Goal: Information Seeking & Learning: Learn about a topic

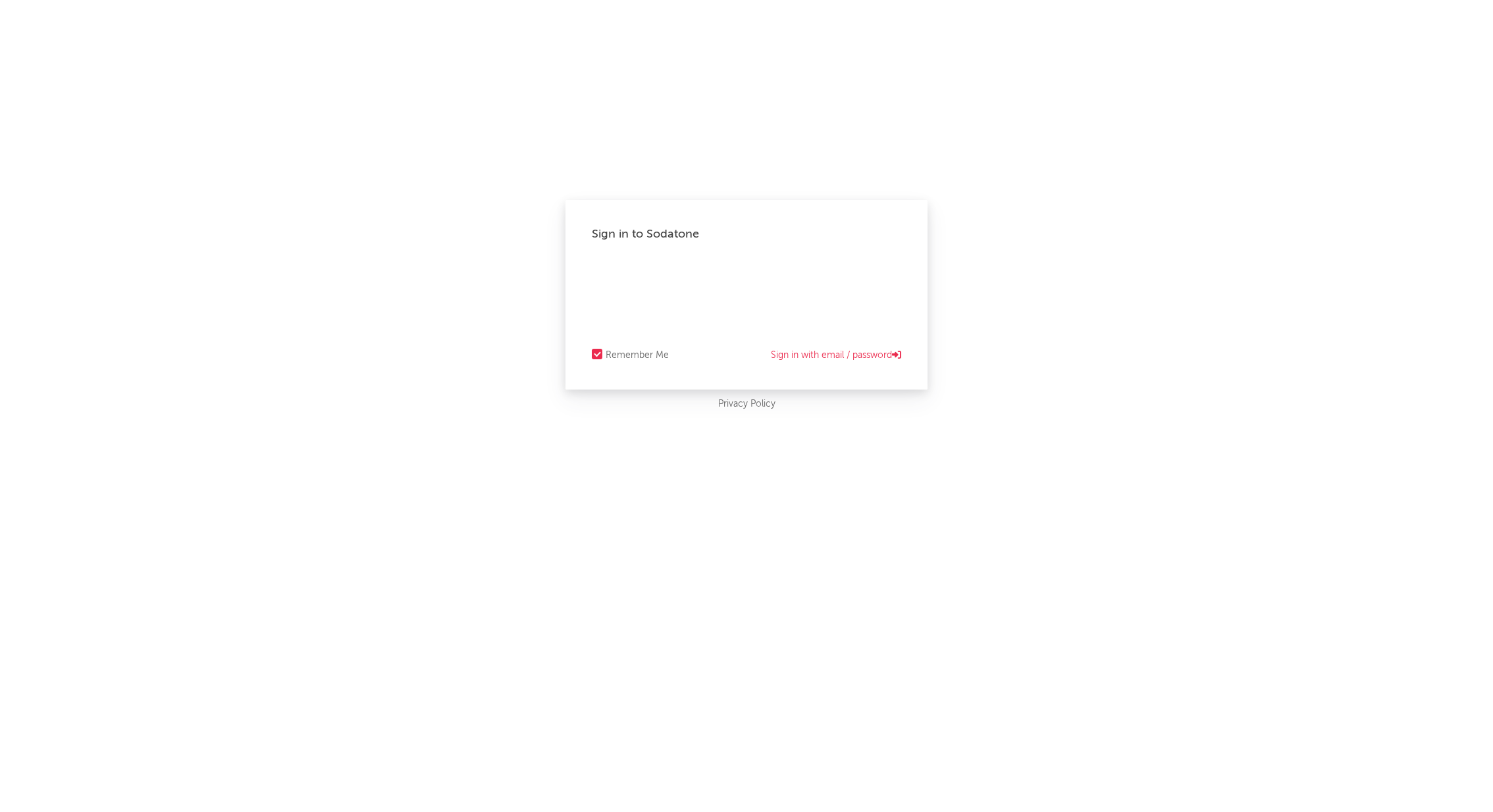
select select "recorded_music"
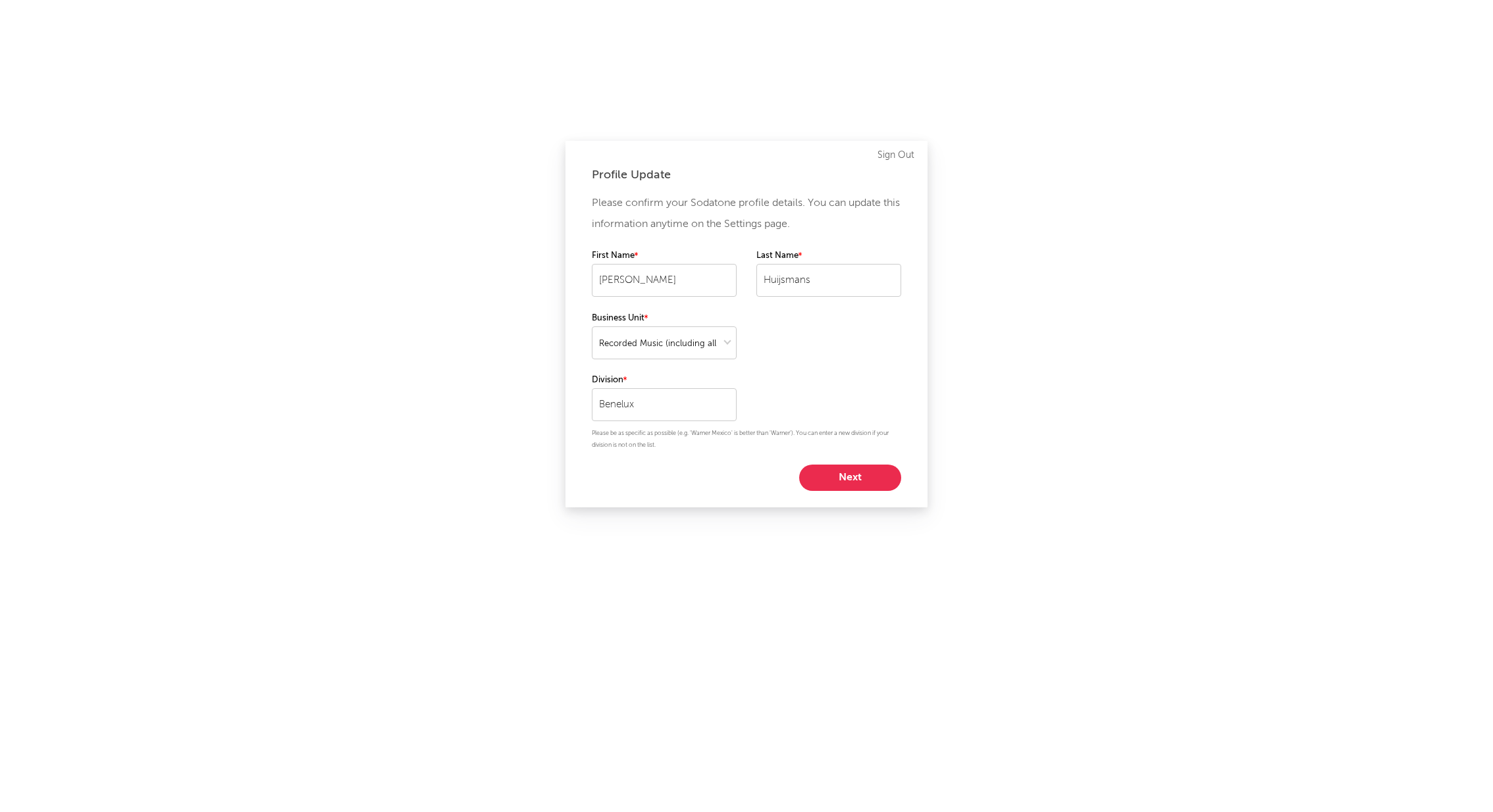
click at [858, 477] on button "Next" at bounding box center [850, 477] width 102 height 26
select select "manager"
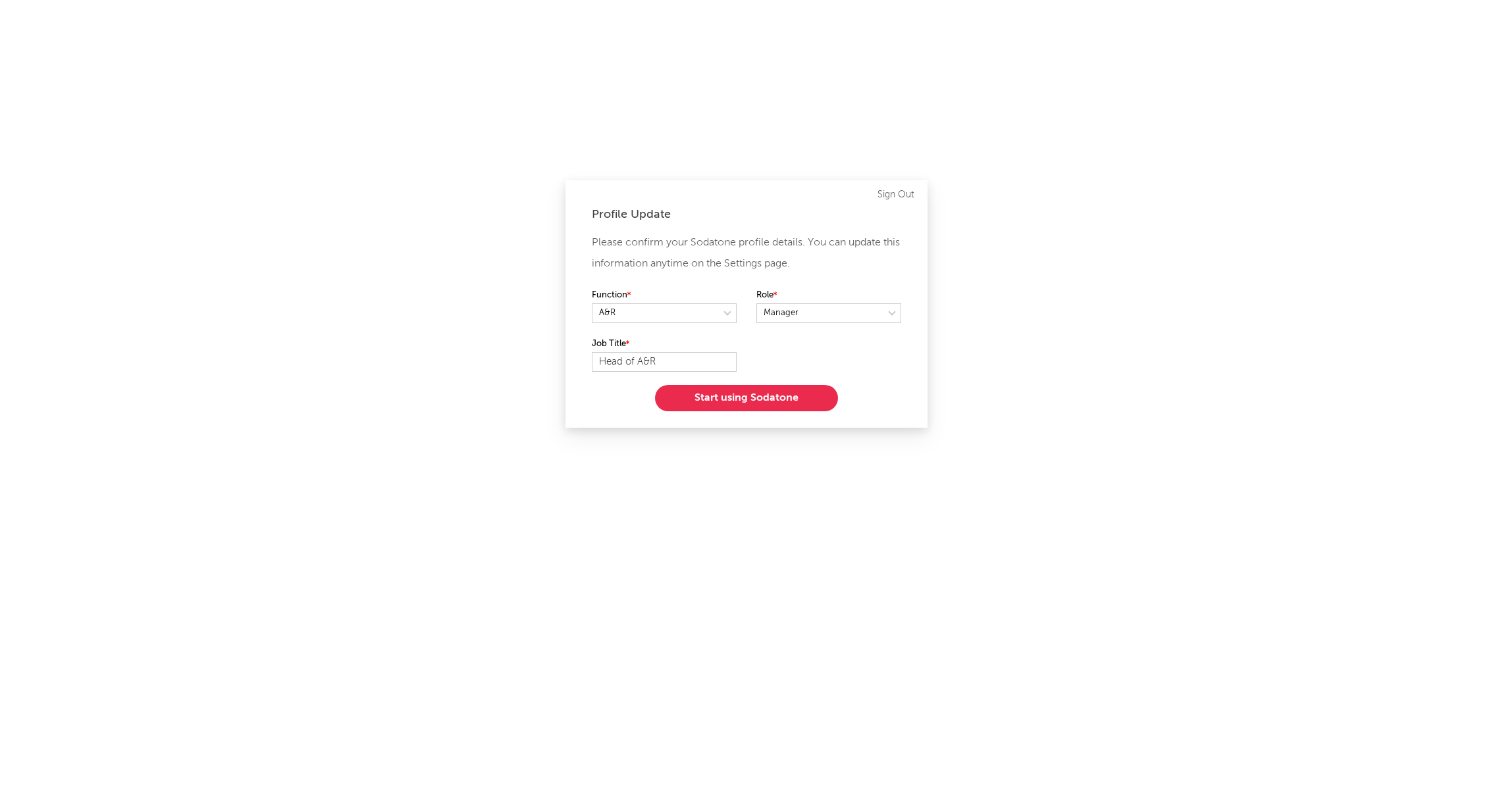
click at [764, 404] on button "Start using Sodatone" at bounding box center [746, 398] width 183 height 26
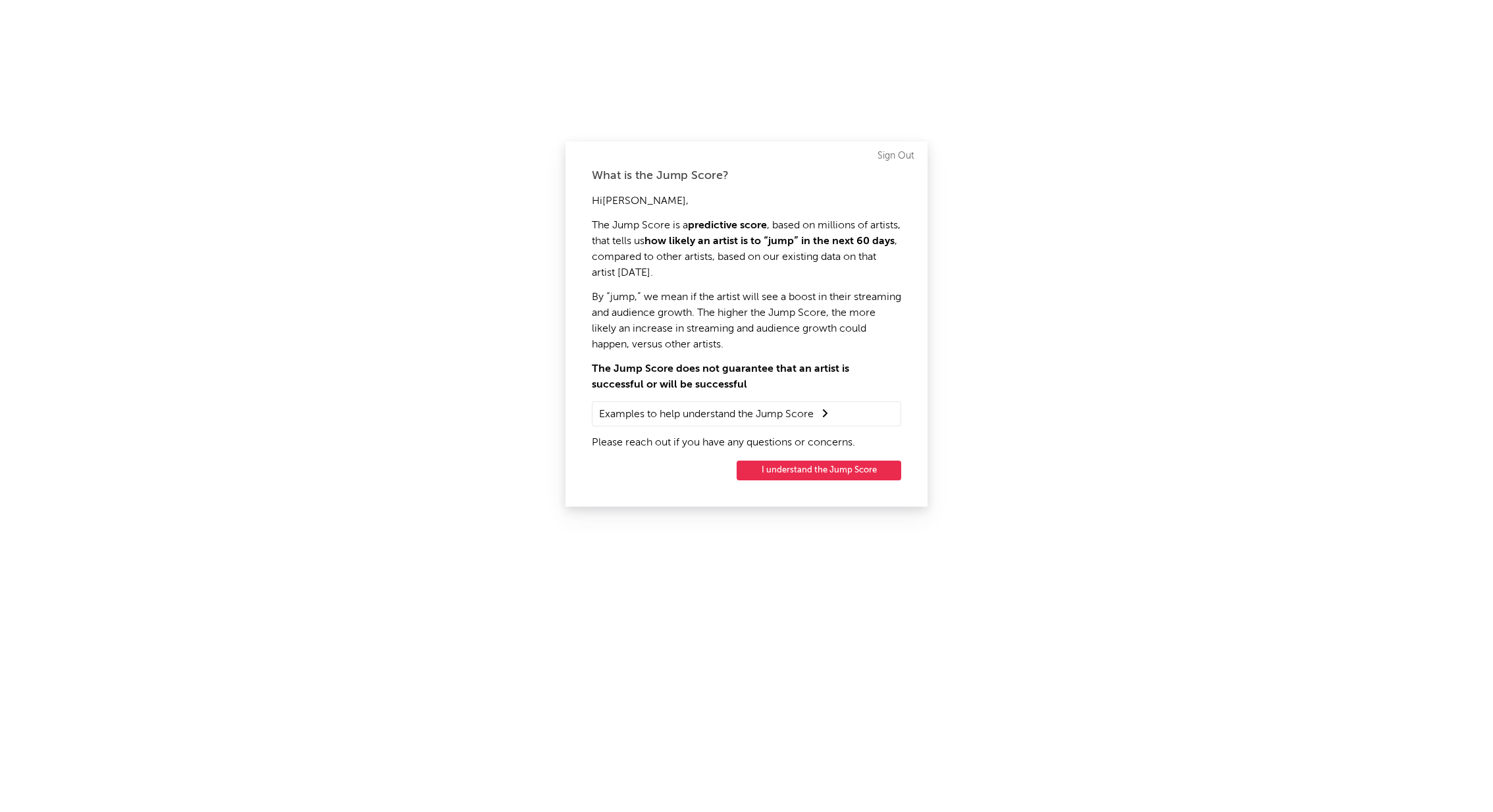
click at [795, 475] on button "I understand the Jump Score" at bounding box center [819, 470] width 165 height 20
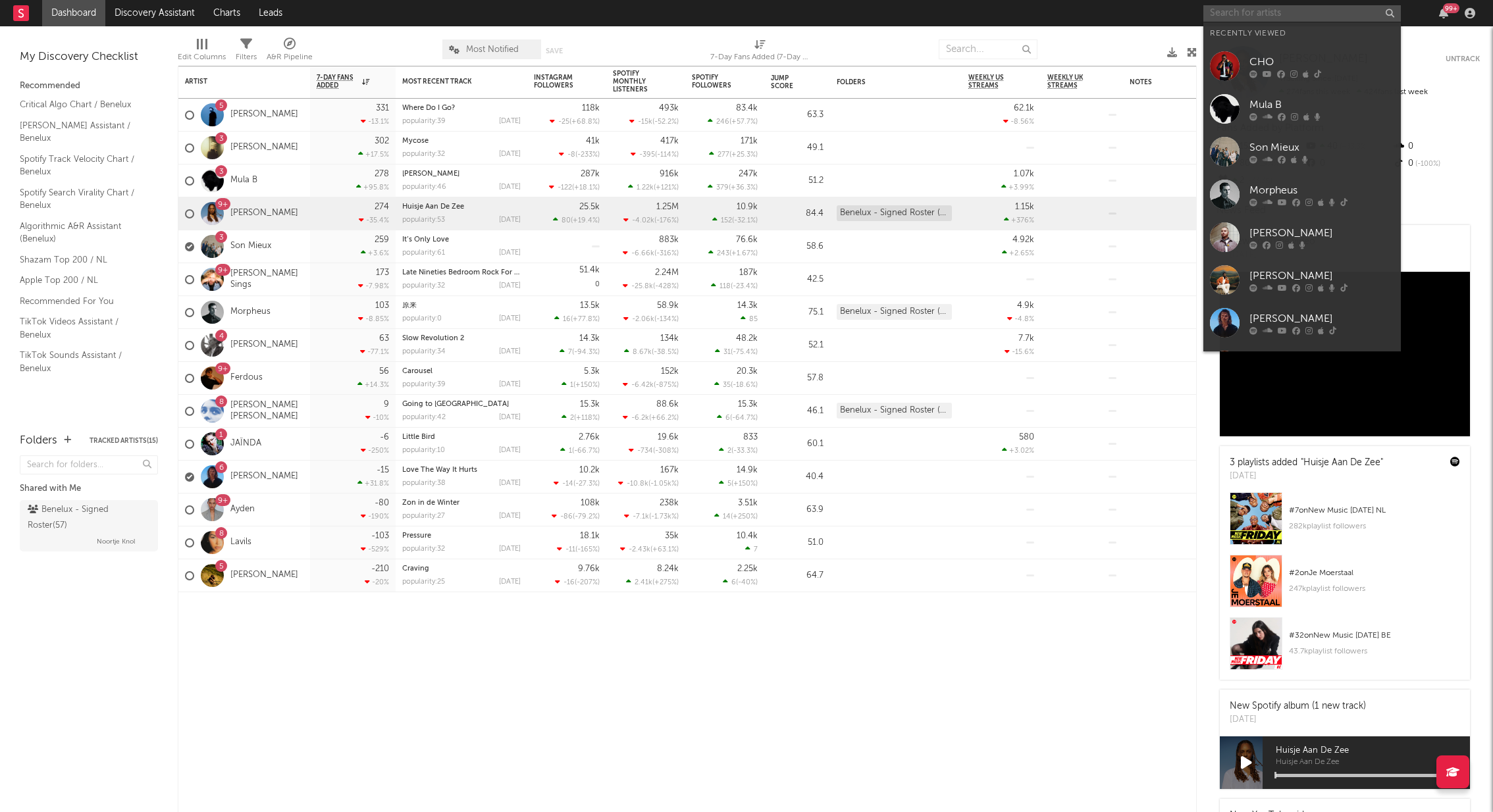
click at [1242, 12] on input "text" at bounding box center [1301, 14] width 197 height 17
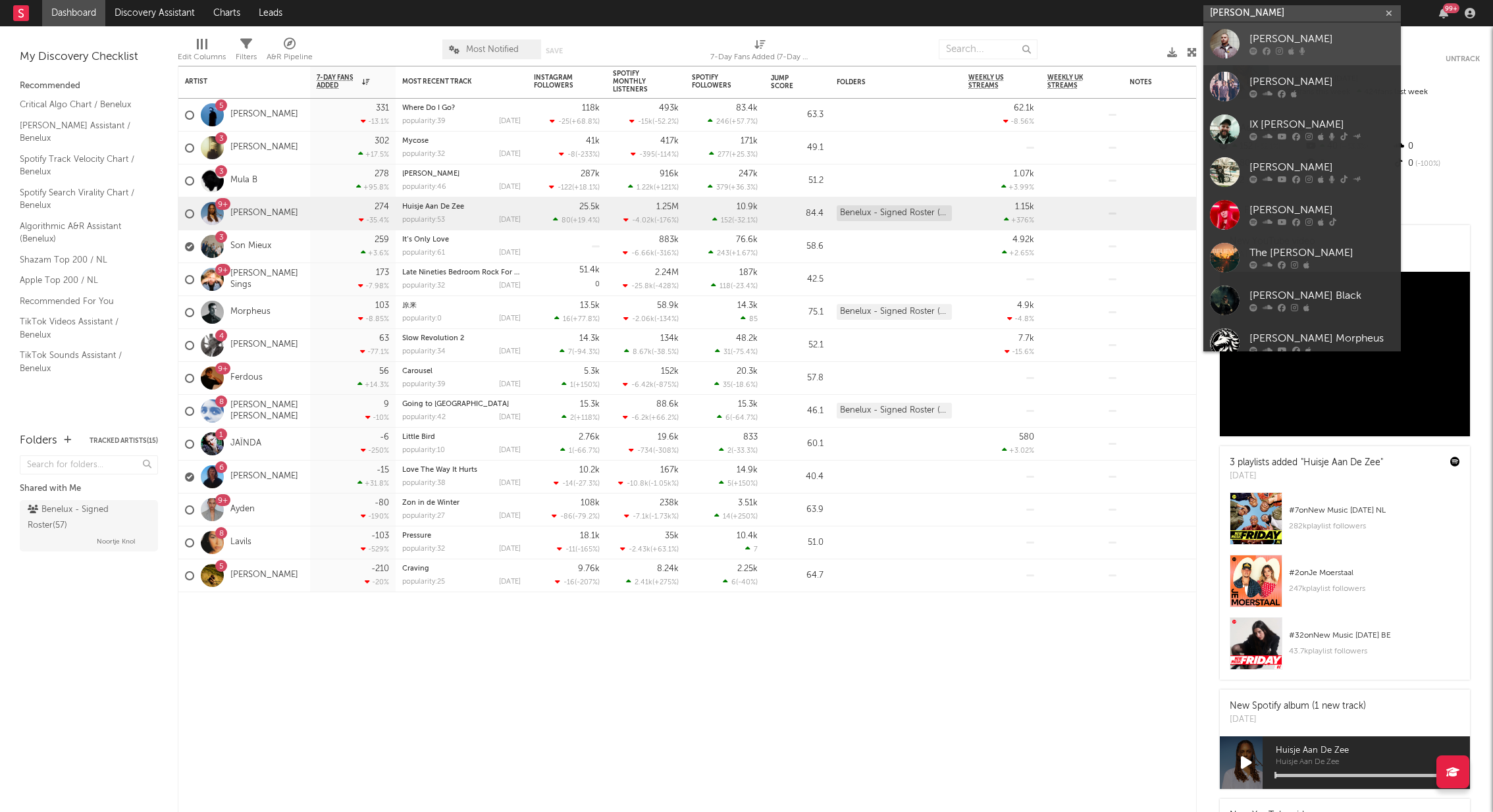
type input "wulf"
click at [1251, 39] on div "[PERSON_NAME]" at bounding box center [1322, 39] width 145 height 16
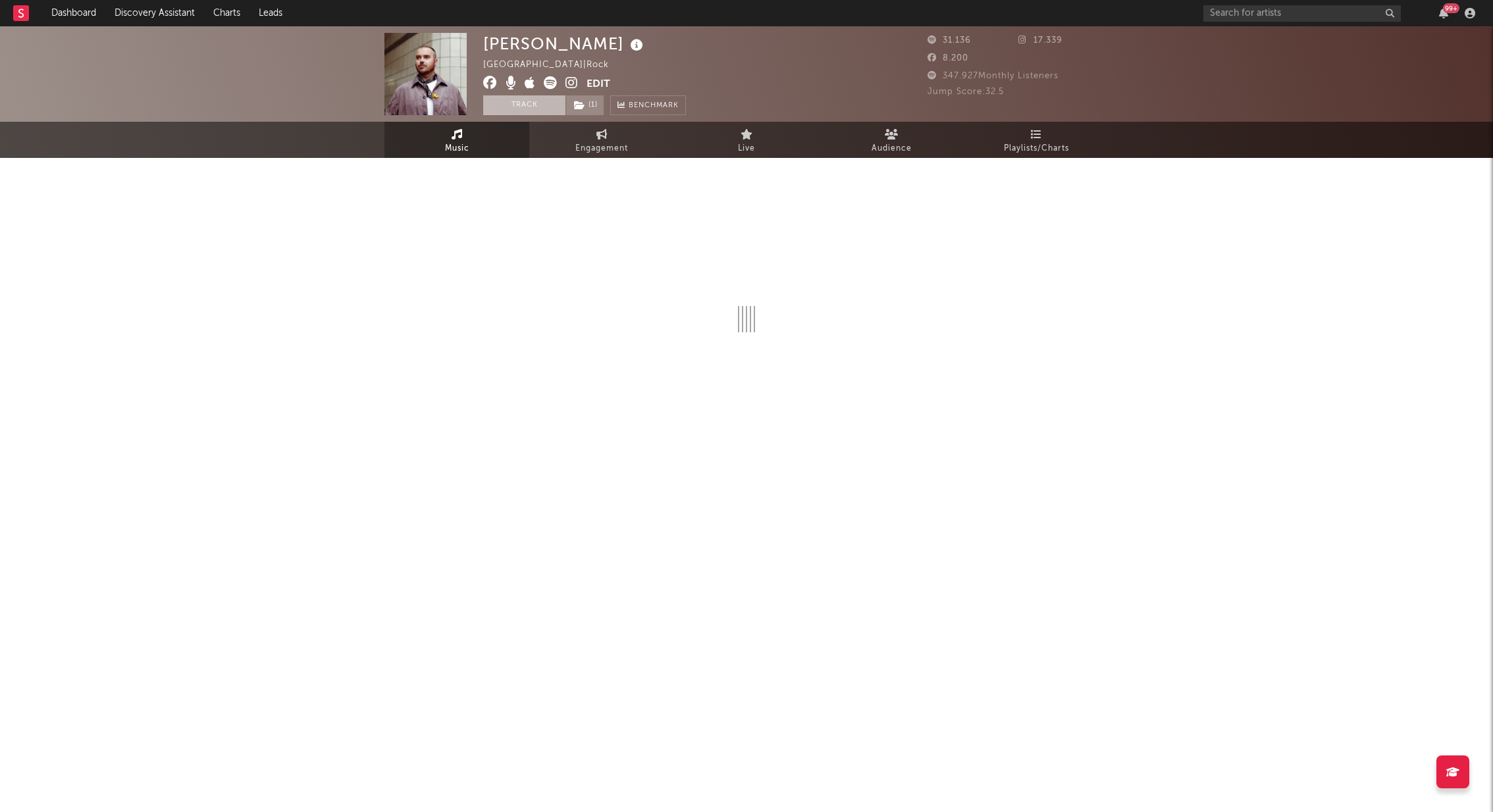
click at [534, 98] on button "Track" at bounding box center [524, 105] width 82 height 20
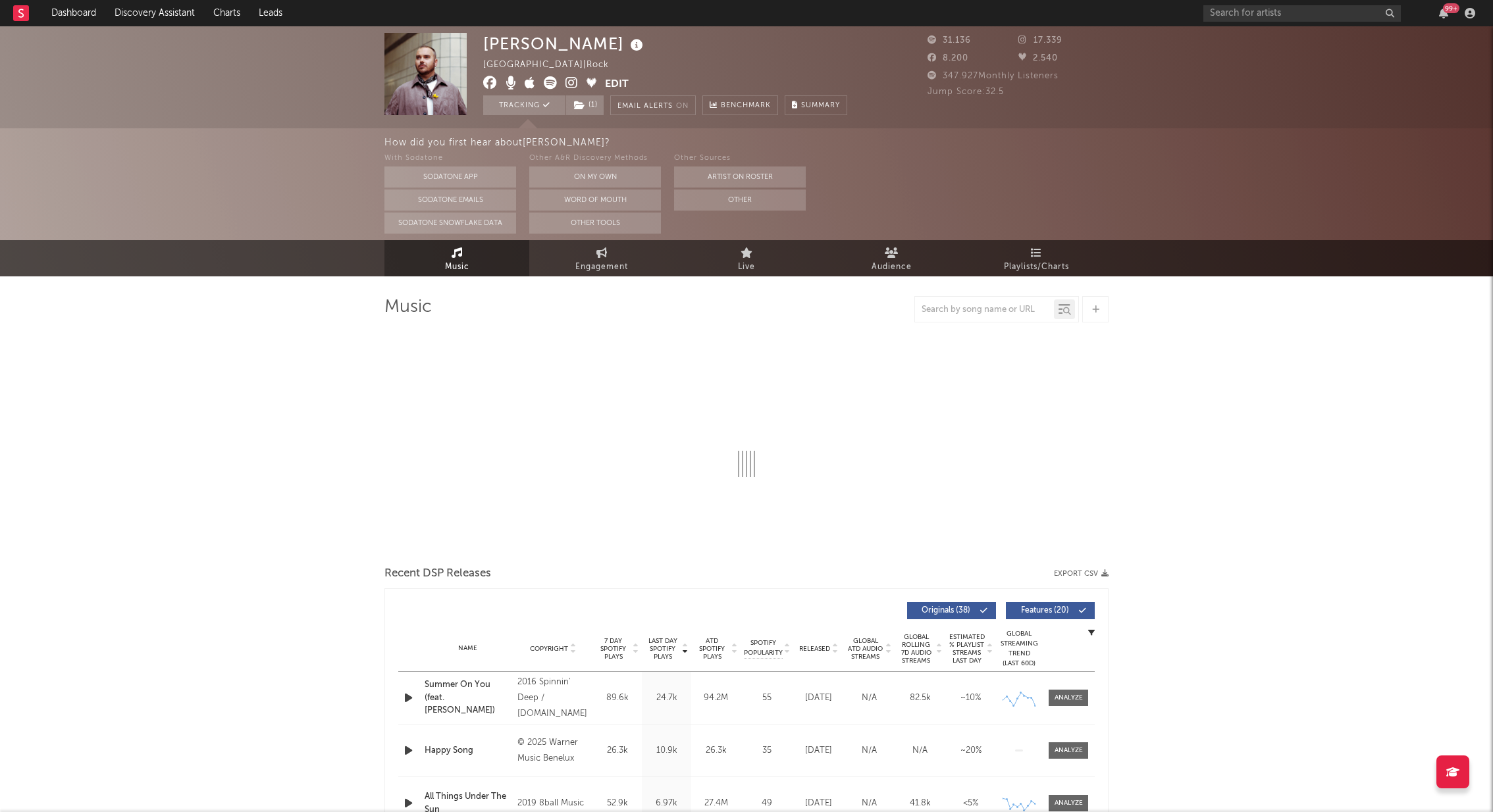
select select "6m"
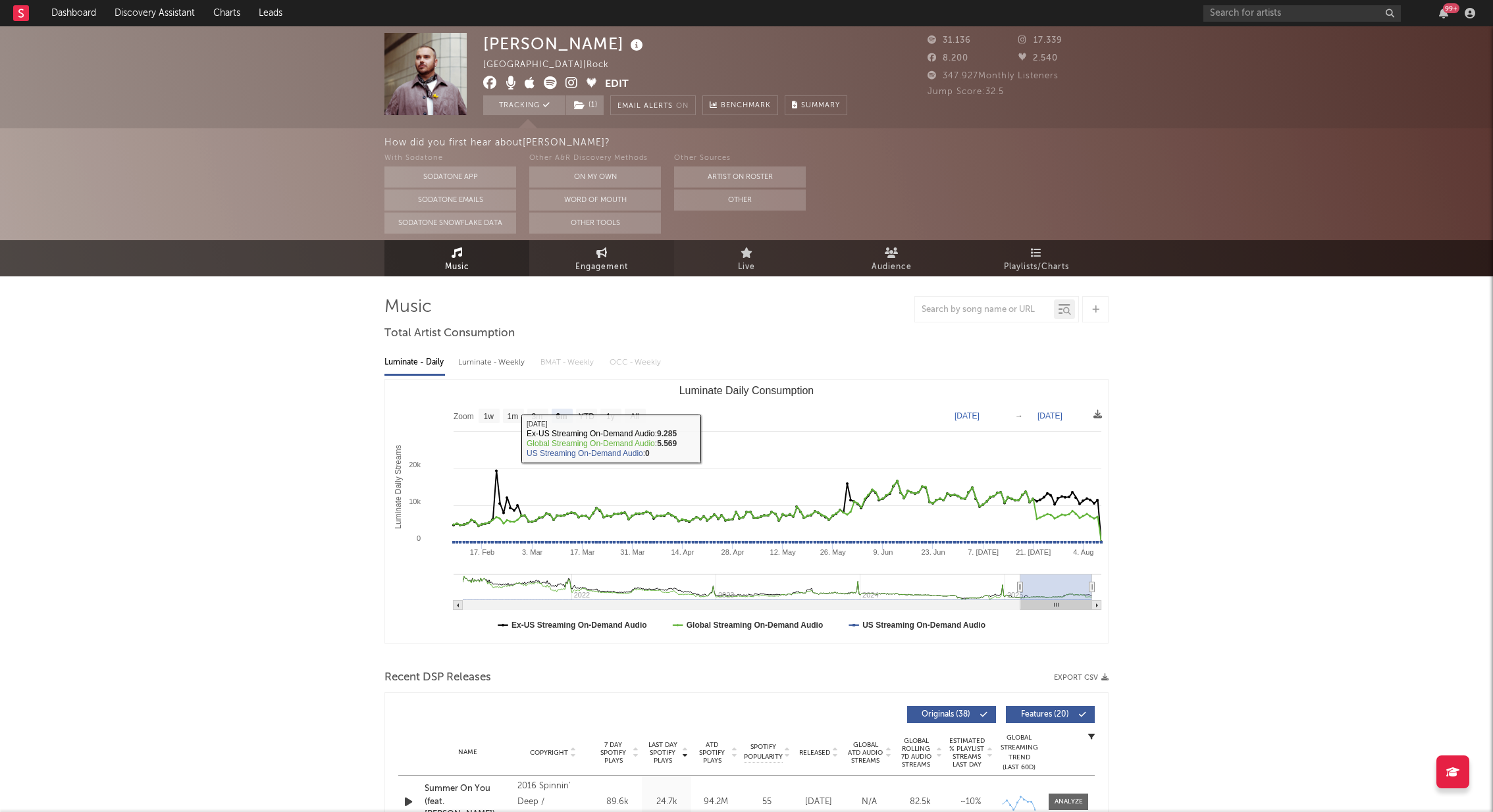
click at [606, 260] on span "Engagement" at bounding box center [601, 267] width 53 height 16
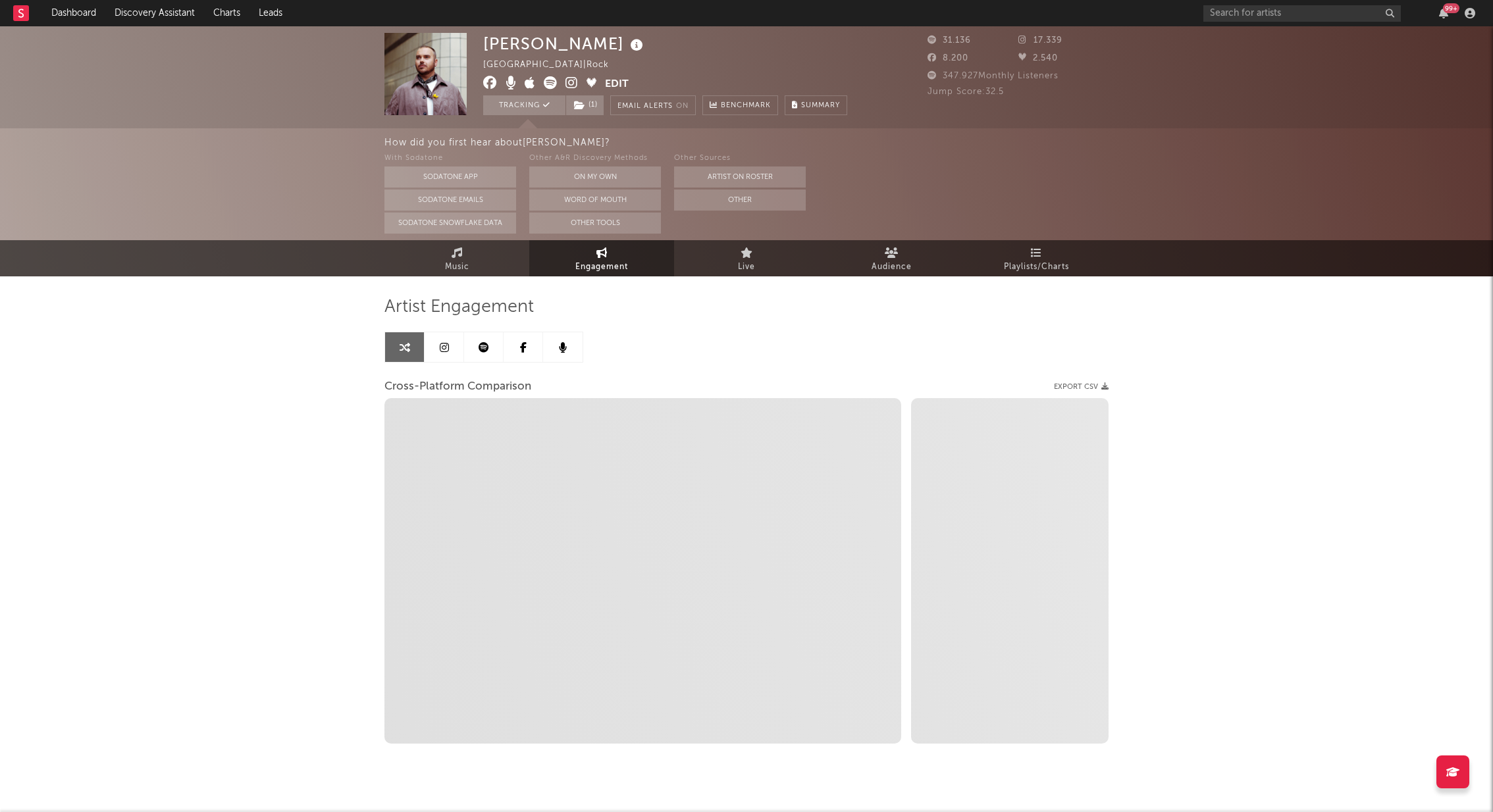
select select "1w"
drag, startPoint x: 380, startPoint y: 383, endPoint x: 532, endPoint y: 390, distance: 152.2
click at [533, 390] on div "Wulf Netherlands | Rock Edit Tracking ( 1 ) Email Alerts On Benchmark Summary 3…" at bounding box center [746, 431] width 1493 height 809
click at [532, 390] on div "Cross-Platform Comparison Export CSV" at bounding box center [746, 387] width 724 height 22
drag, startPoint x: 539, startPoint y: 388, endPoint x: 383, endPoint y: 389, distance: 156.0
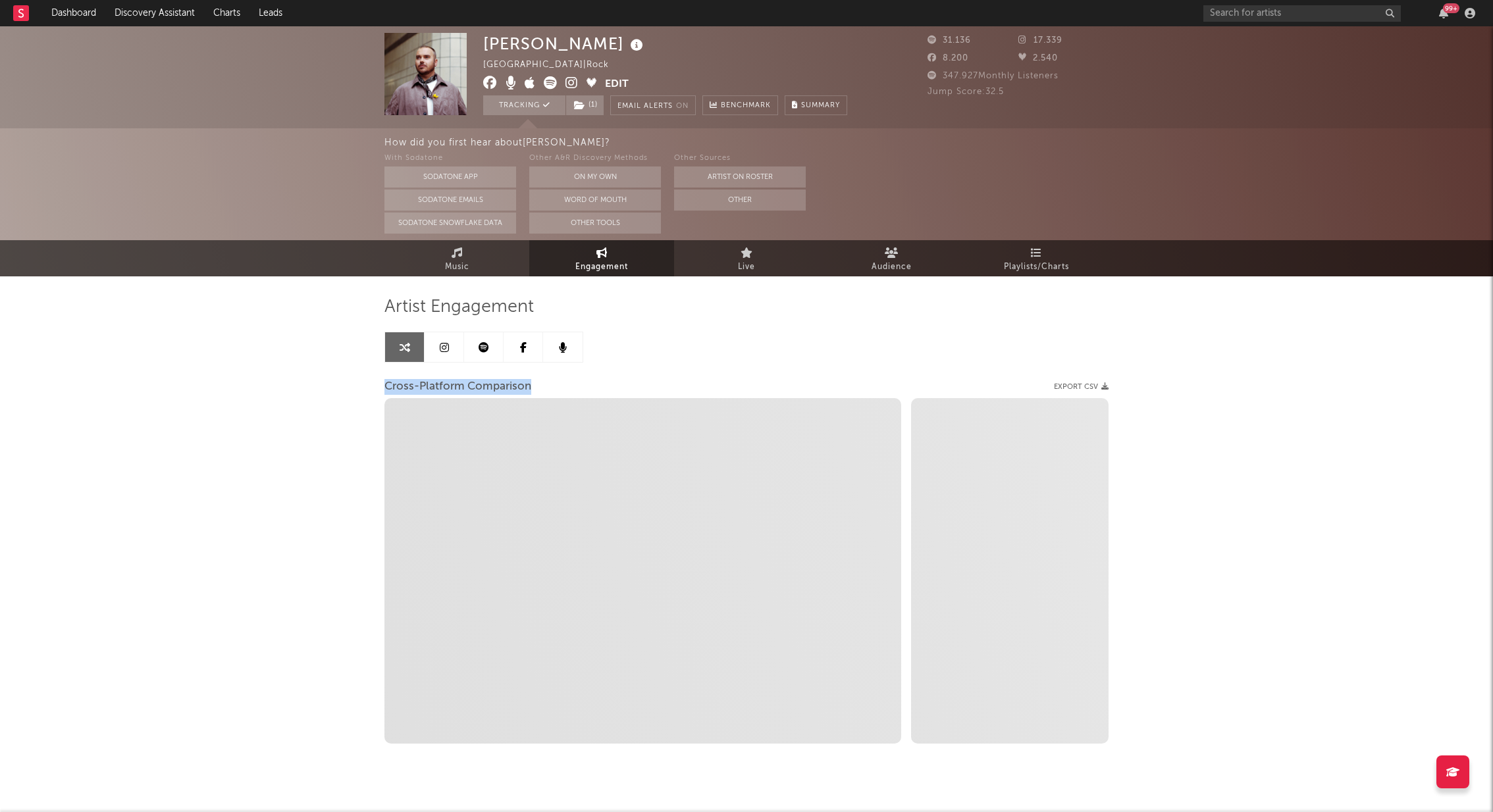
click at [384, 389] on div "Cross-Platform Comparison Export CSV" at bounding box center [746, 387] width 724 height 22
select select "1m"
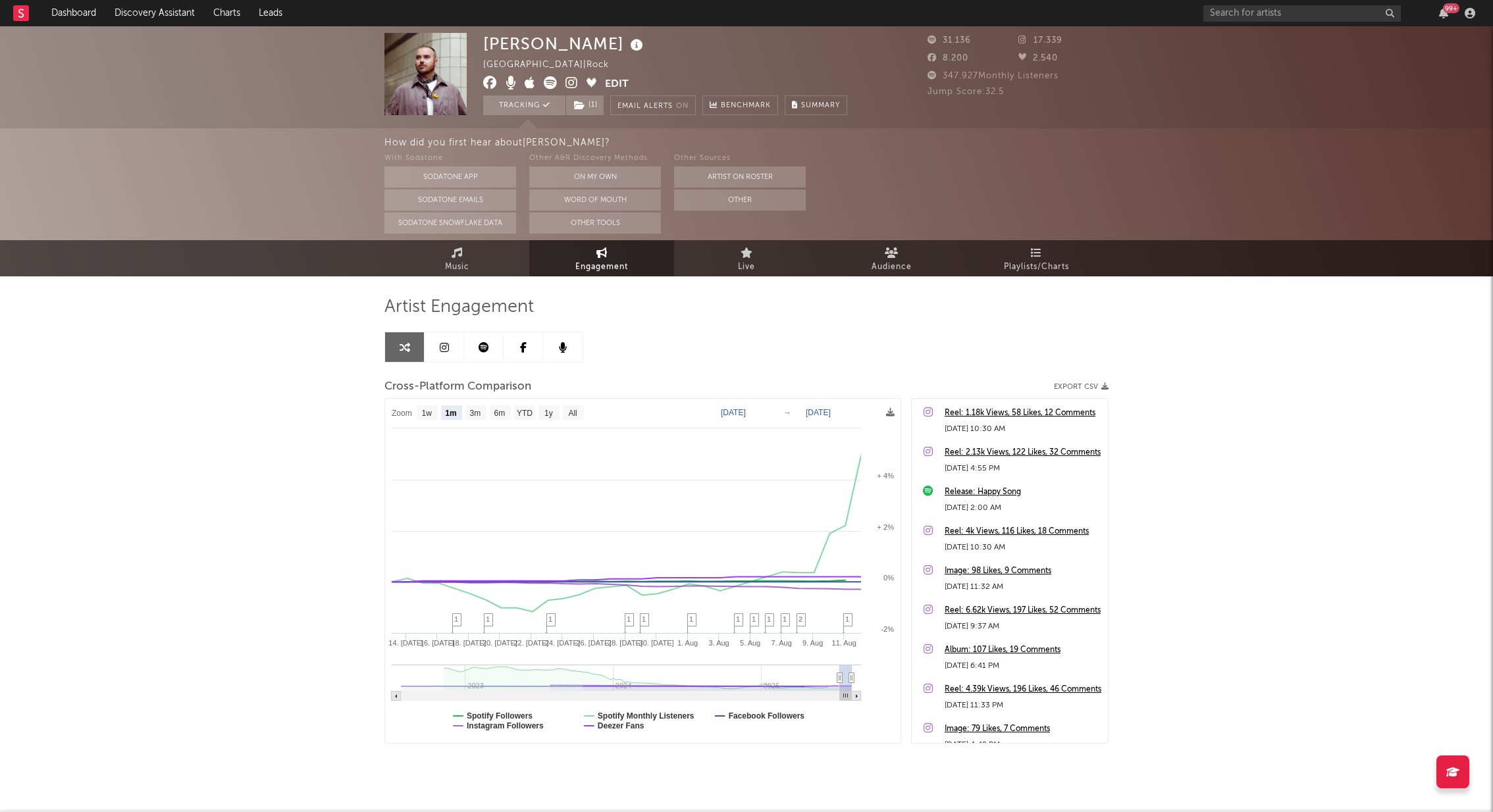
click at [371, 408] on div "Wulf Netherlands | Rock Edit Tracking ( 1 ) Email Alerts On Benchmark Summary 3…" at bounding box center [746, 431] width 1493 height 809
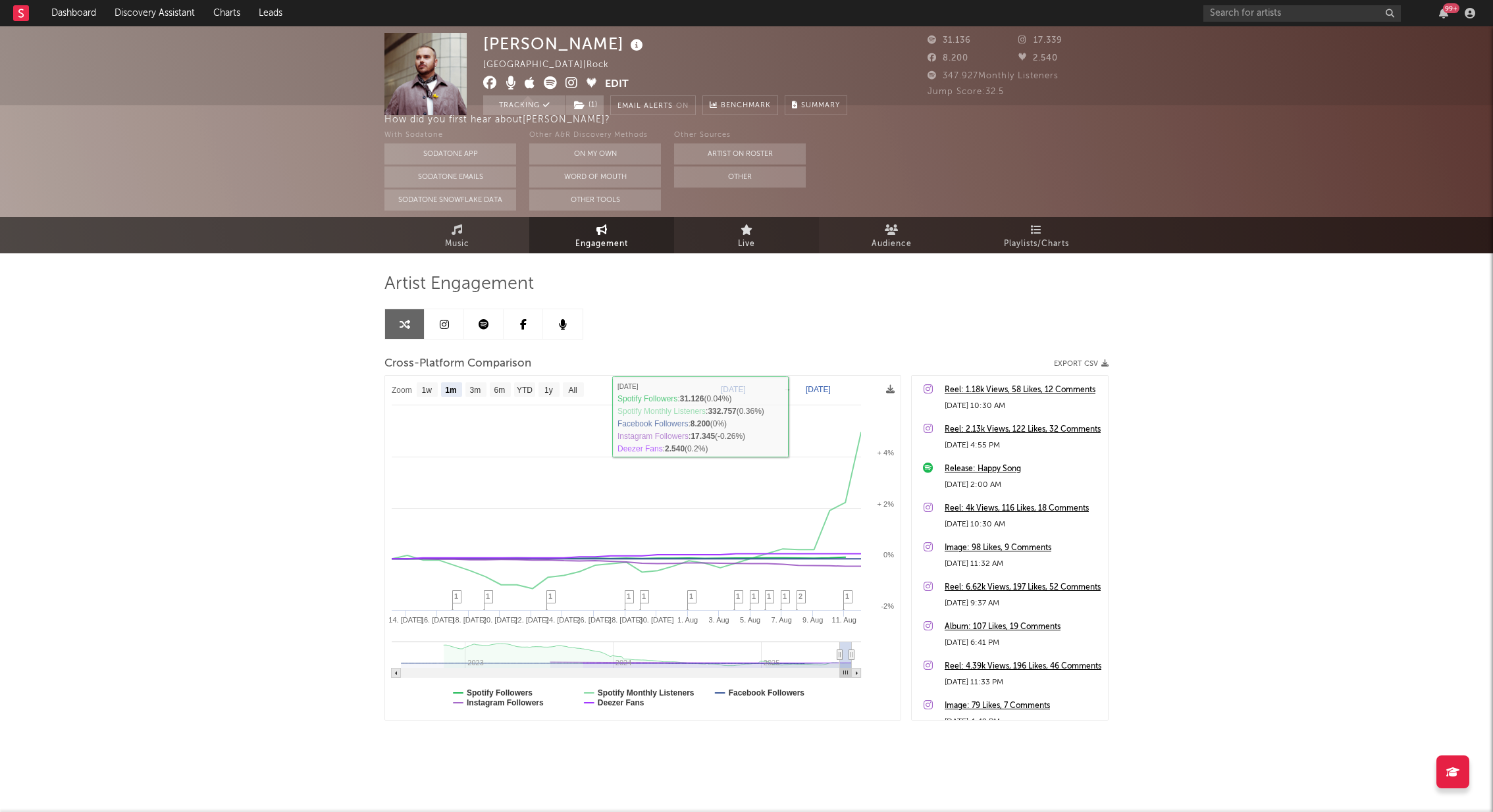
click at [775, 221] on link "Live" at bounding box center [746, 234] width 145 height 36
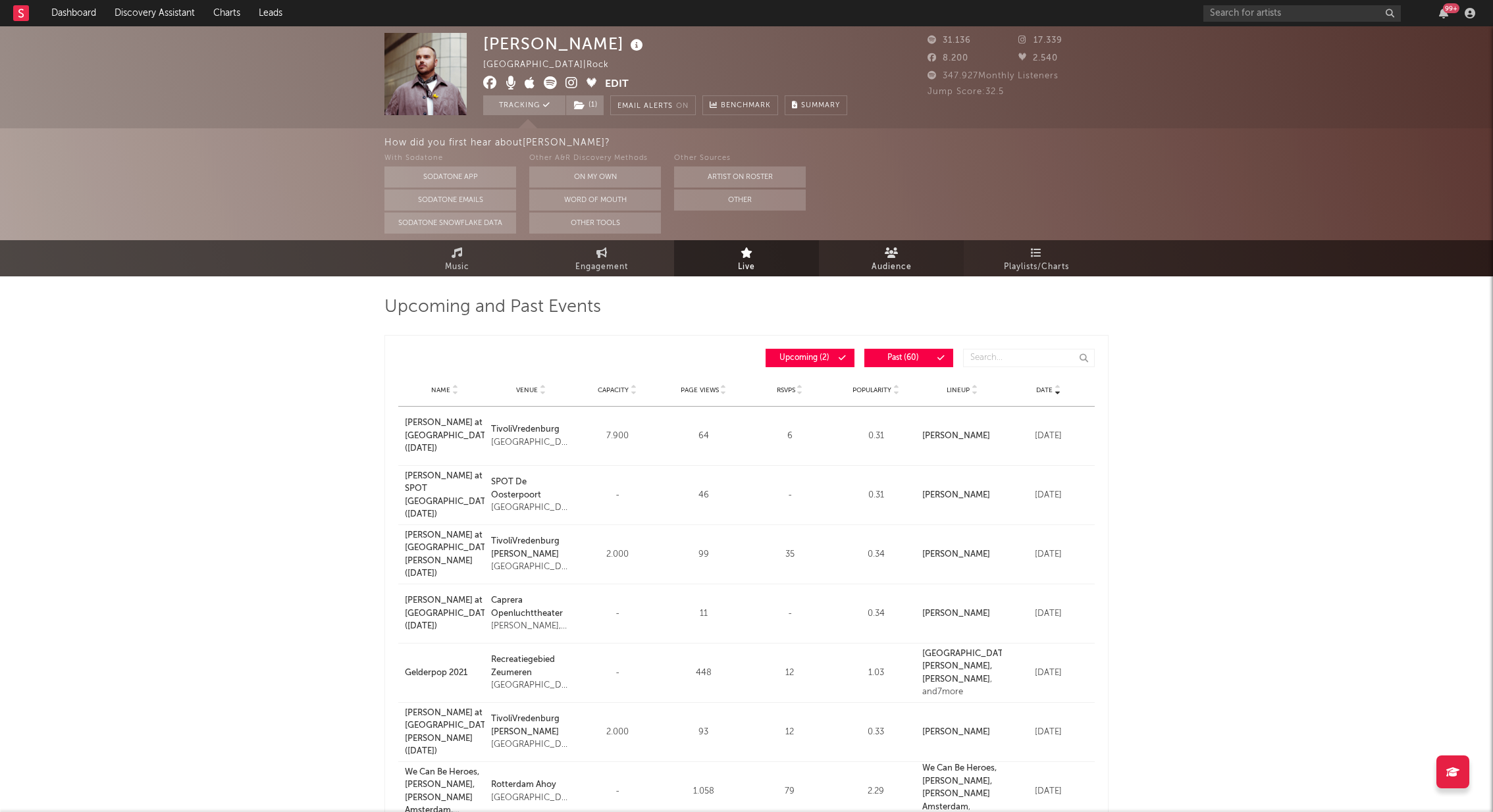
click at [856, 256] on link "Audience" at bounding box center [891, 258] width 145 height 36
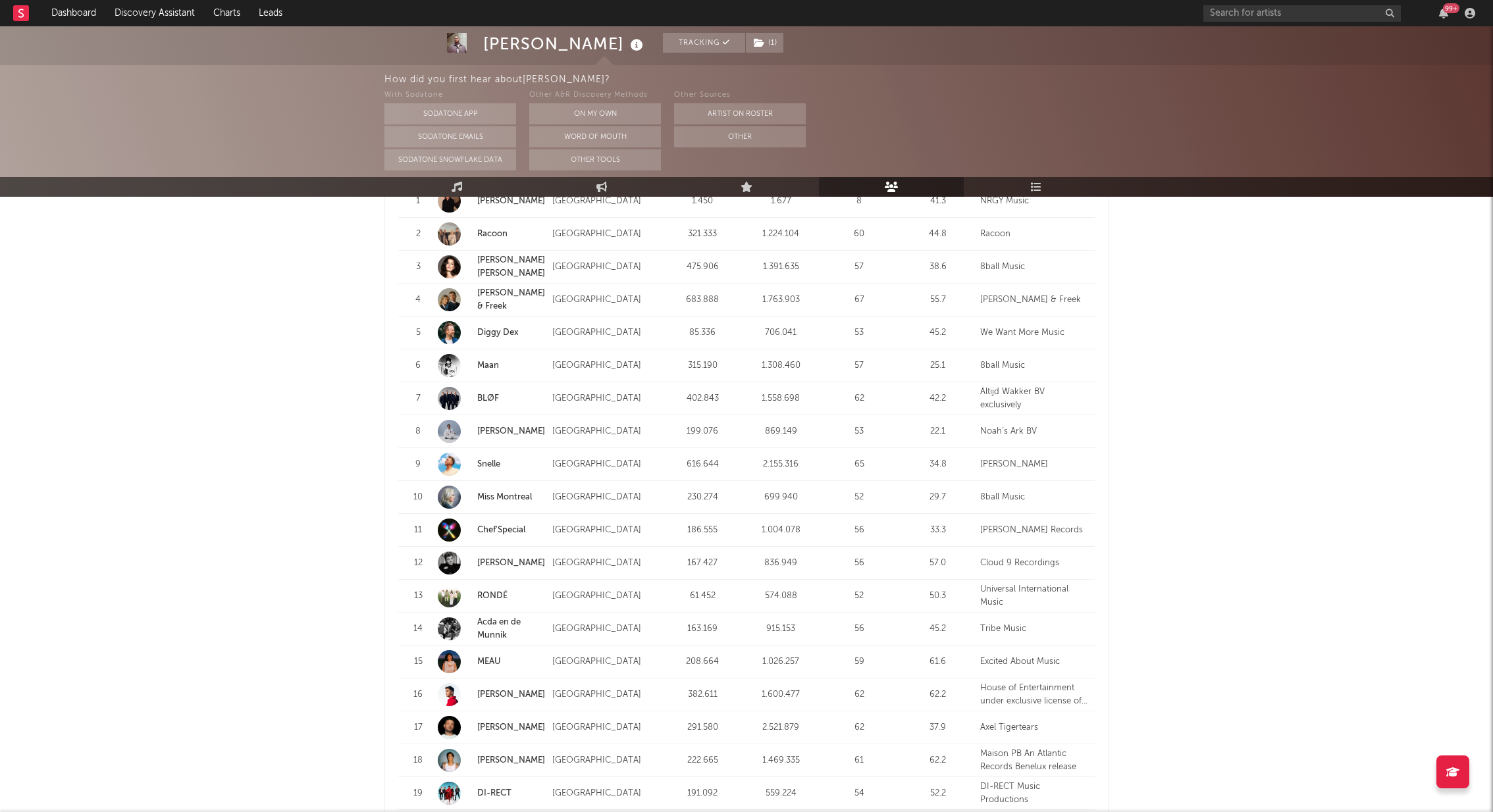
scroll to position [1493, 0]
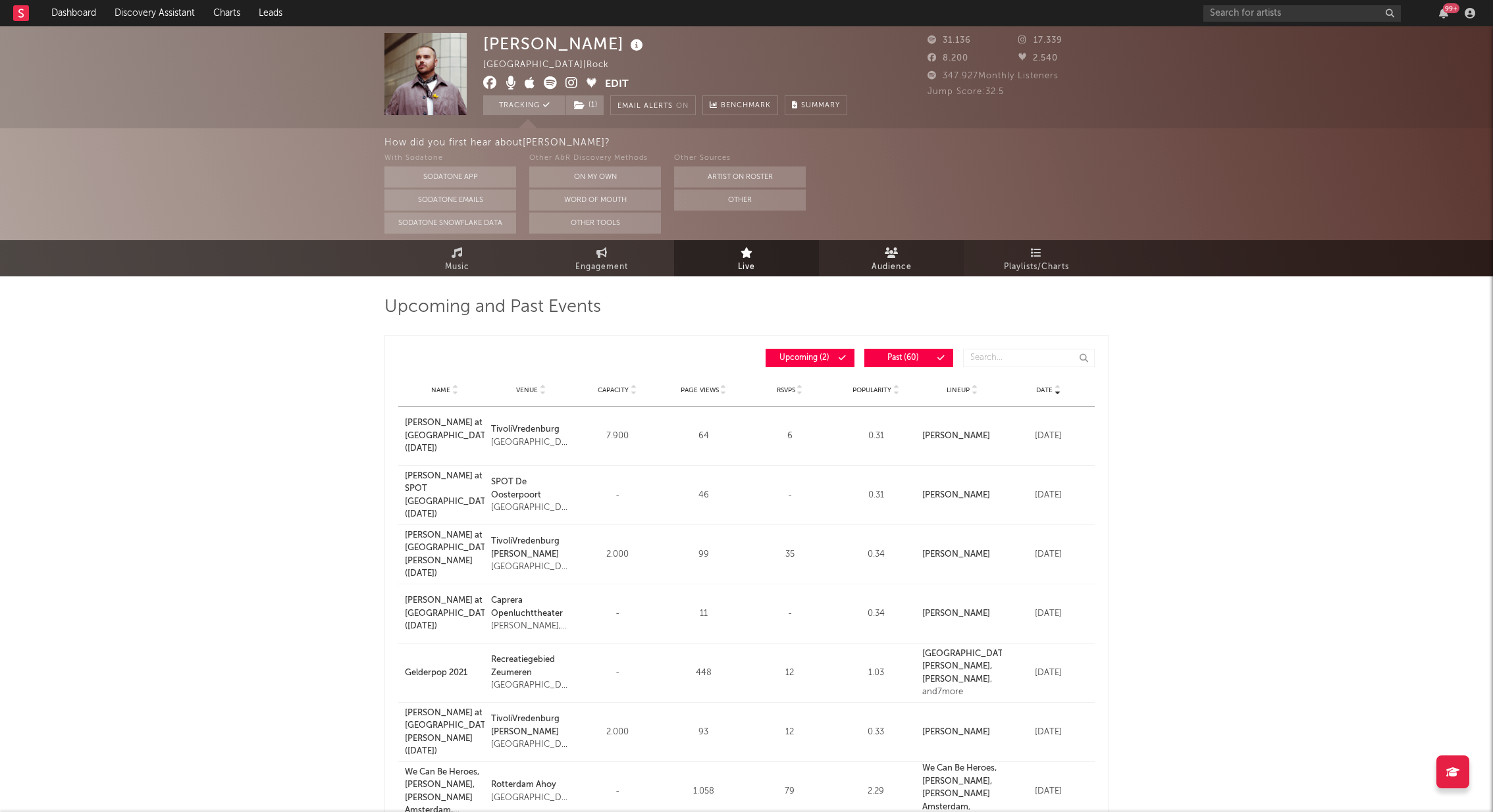
click at [899, 262] on span "Audience" at bounding box center [891, 267] width 40 height 16
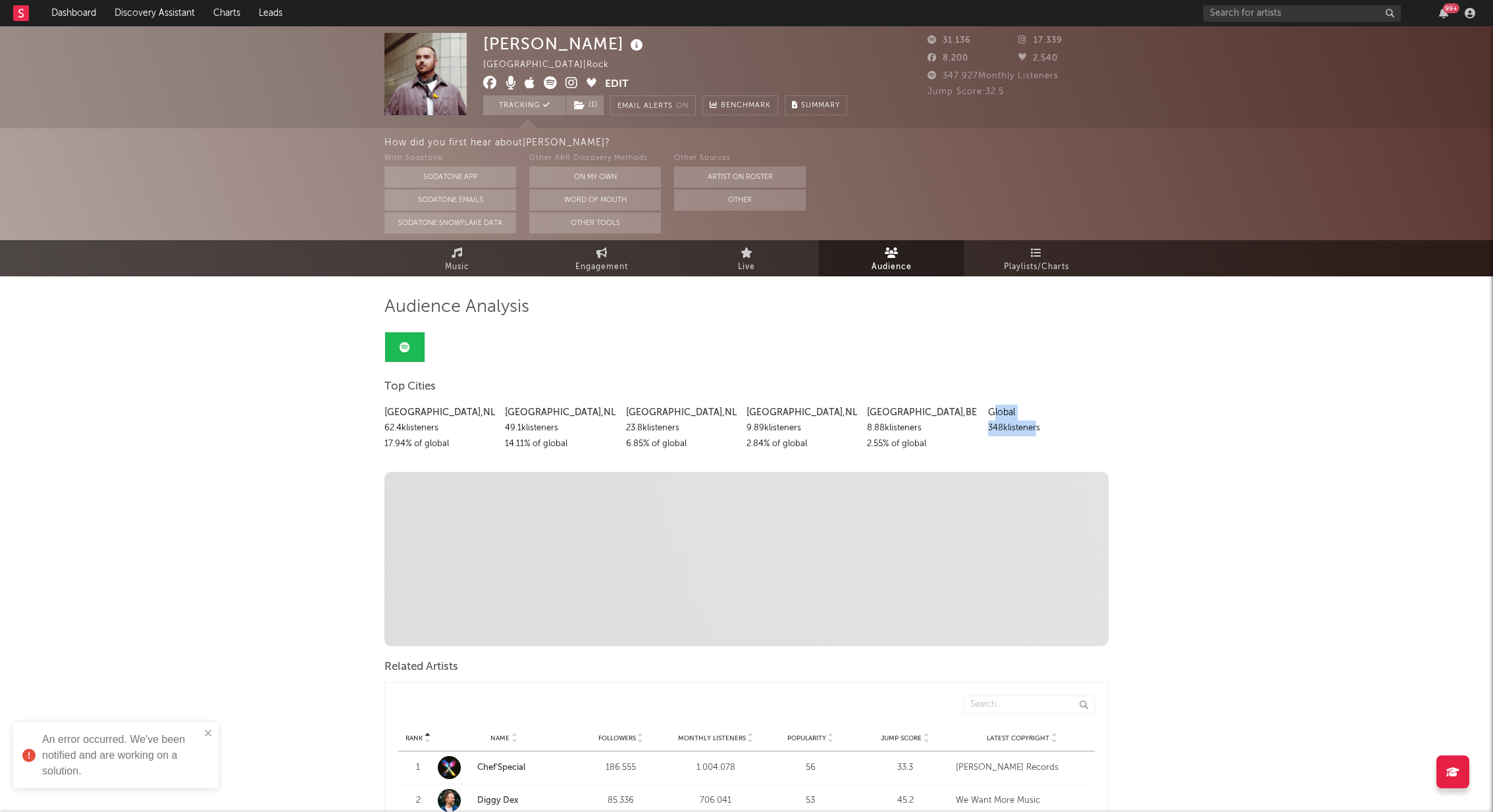
drag, startPoint x: 991, startPoint y: 417, endPoint x: 1033, endPoint y: 422, distance: 42.3
click at [1033, 421] on div "Global 348k listeners" at bounding box center [1043, 420] width 111 height 32
click at [1033, 422] on div "348k listeners" at bounding box center [1043, 428] width 111 height 16
click at [1029, 258] on link "Playlists/Charts" at bounding box center [1036, 258] width 145 height 36
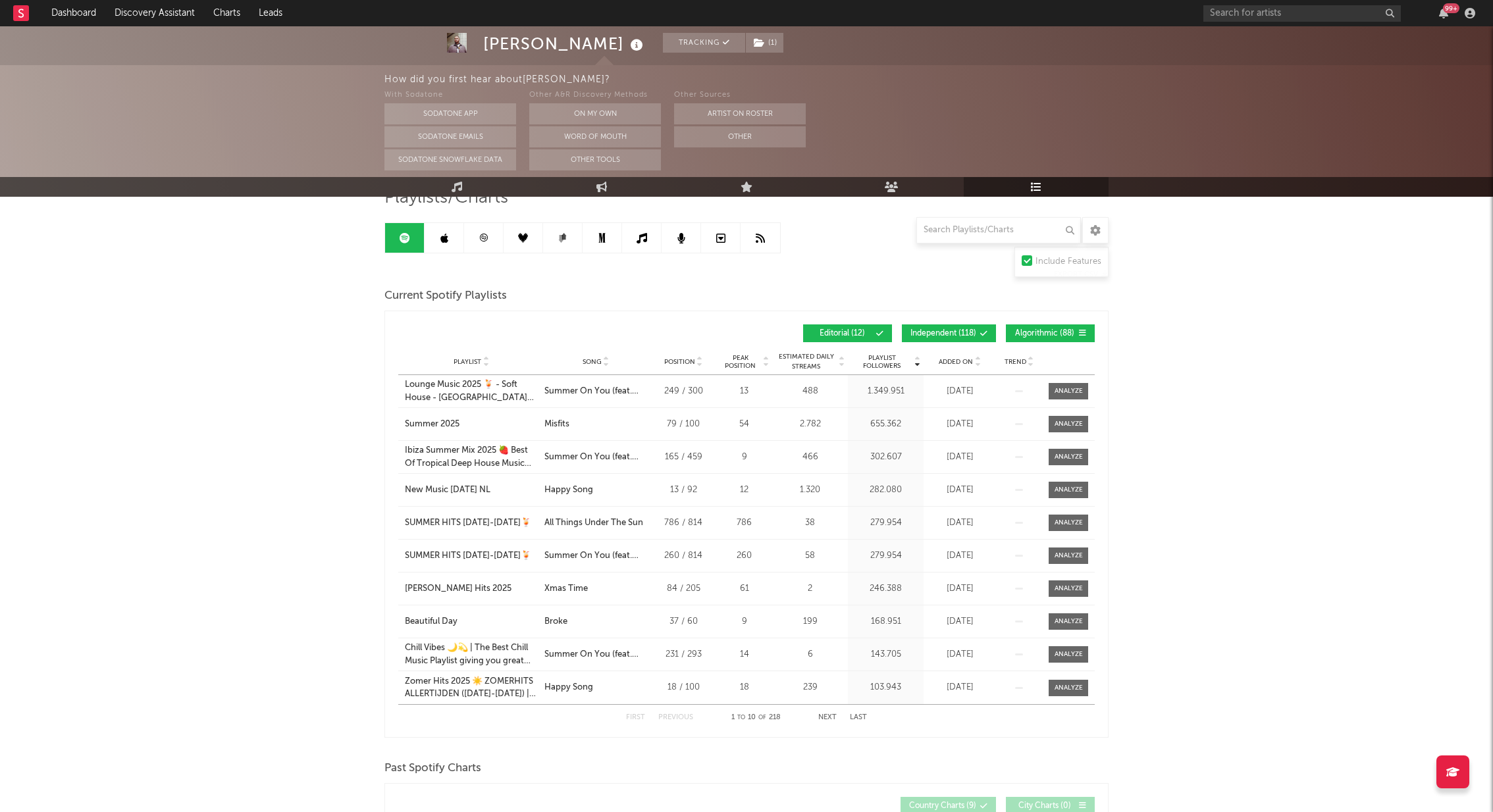
scroll to position [117, 0]
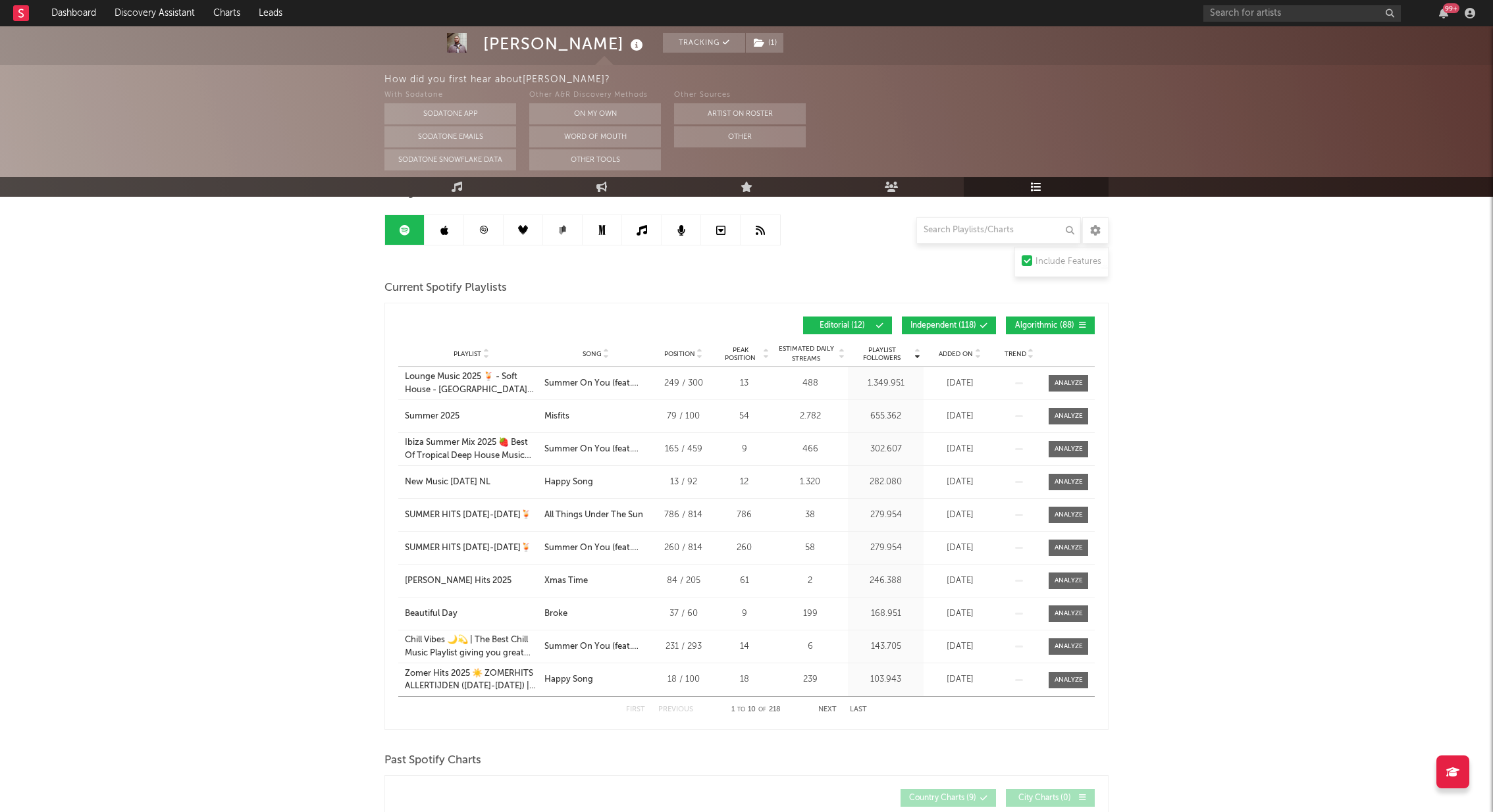
click at [963, 351] on span "Added On" at bounding box center [955, 353] width 34 height 7
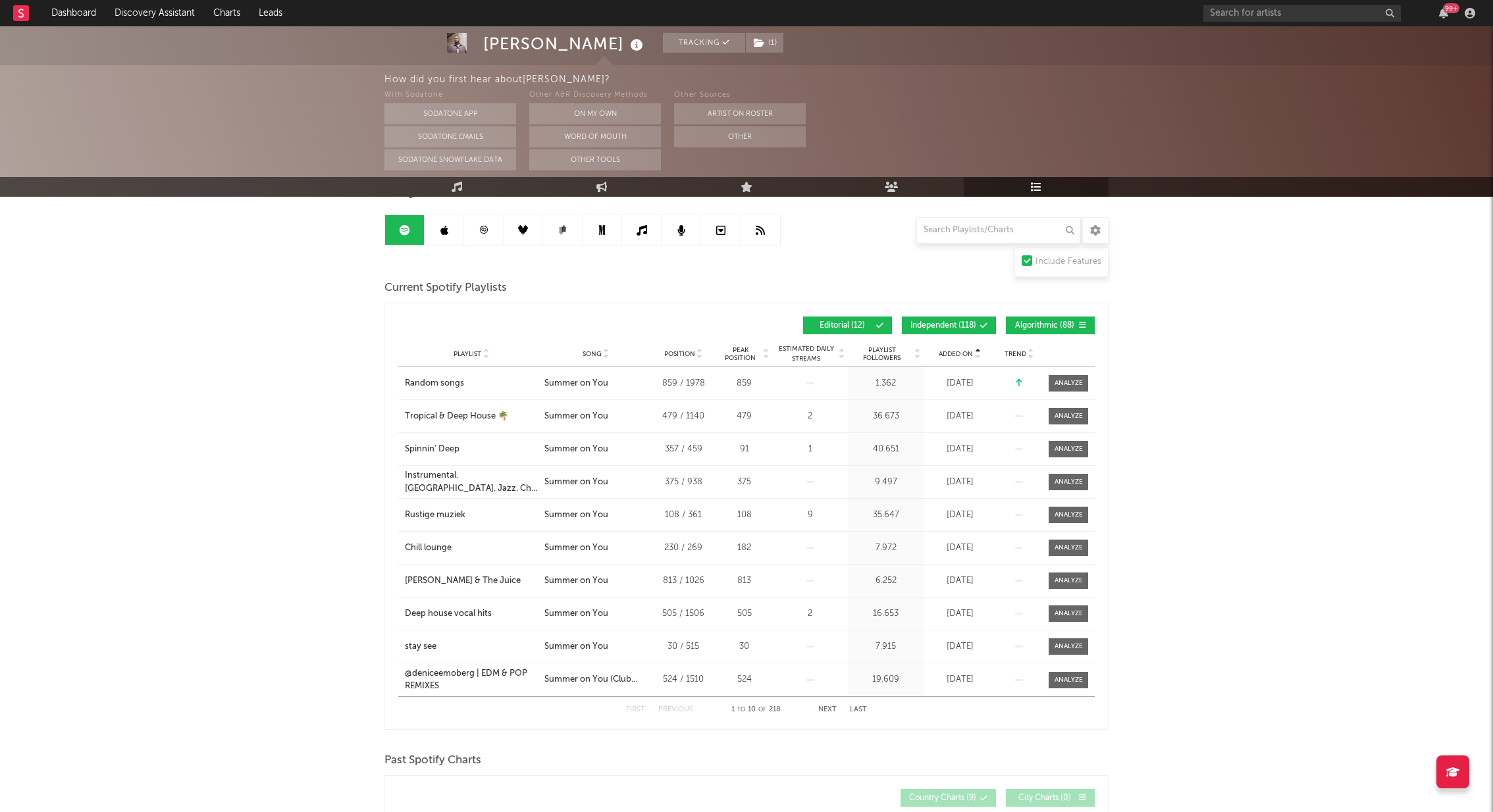
click at [963, 351] on span "Added On" at bounding box center [955, 353] width 34 height 7
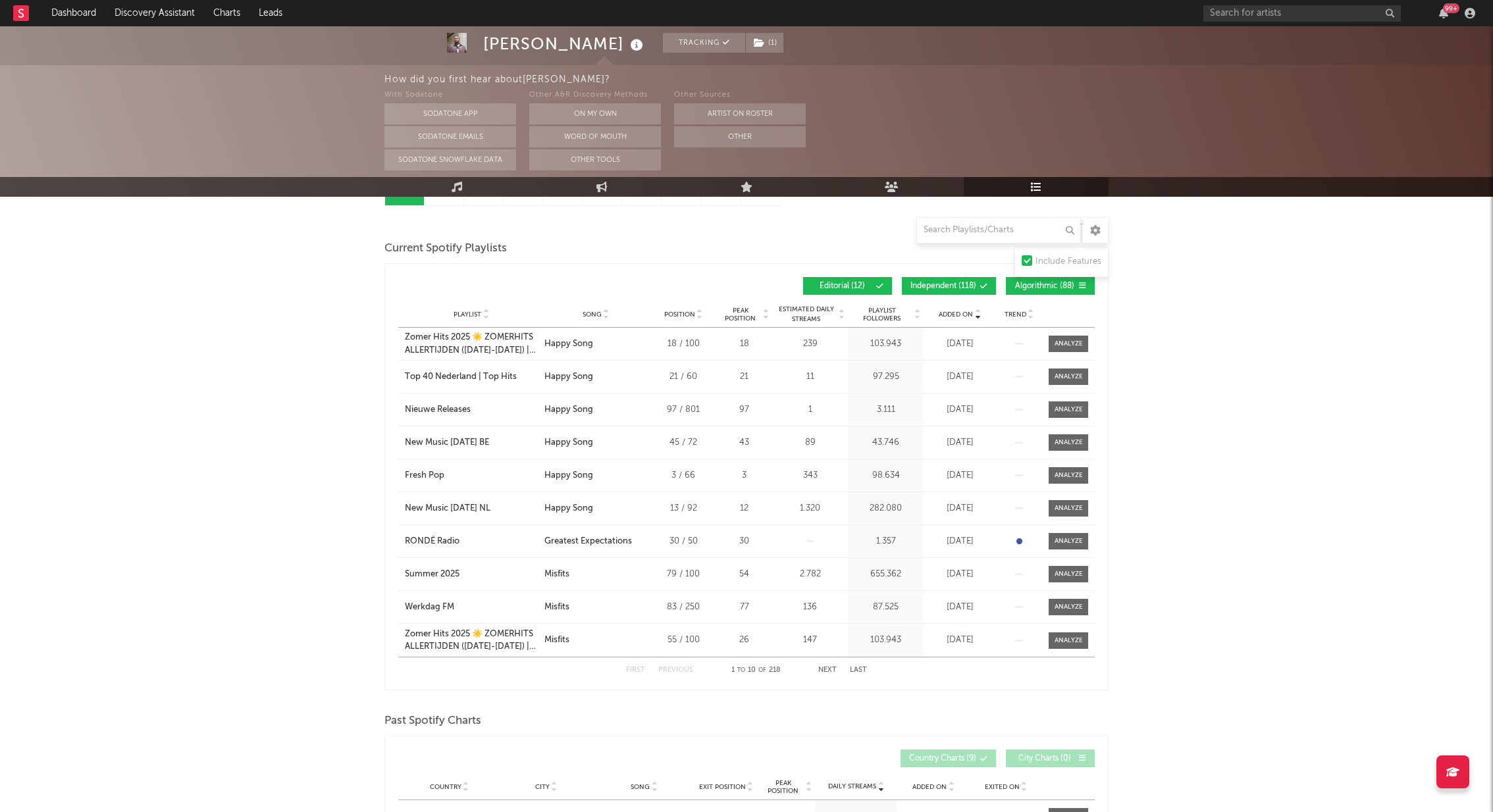
scroll to position [0, 0]
